Goal: Find specific page/section: Find specific page/section

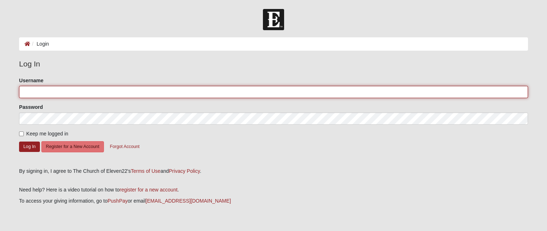
click at [89, 93] on input "Username" at bounding box center [273, 92] width 509 height 12
type input "bcnelson77"
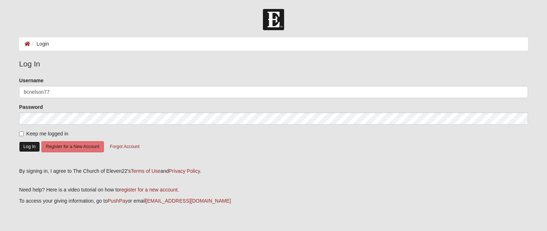
click at [33, 147] on button "Log In" at bounding box center [29, 147] width 21 height 10
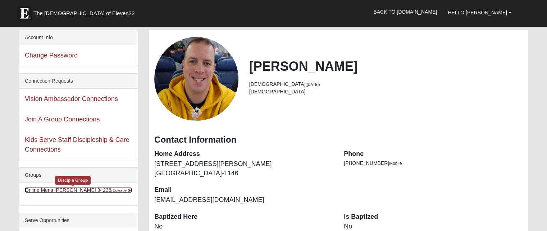
click at [96, 191] on small "(Coleader )" at bounding box center [78, 194] width 107 height 12
